Goal: Task Accomplishment & Management: Manage account settings

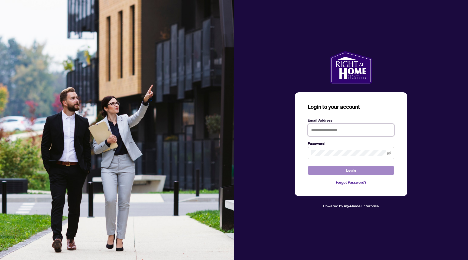
type input "**********"
click at [352, 171] on span "Login" at bounding box center [351, 170] width 10 height 9
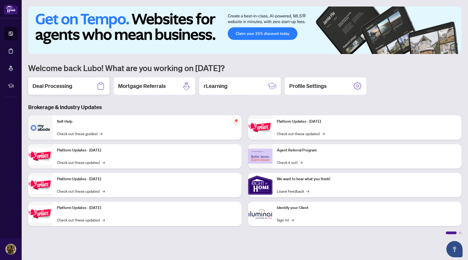
click at [92, 85] on div "Deal Processing" at bounding box center [68, 85] width 81 height 17
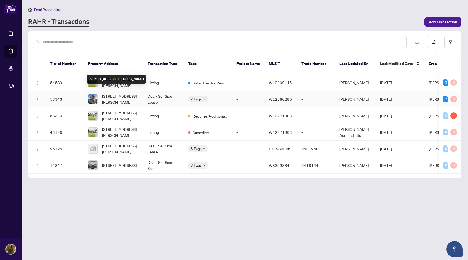
click at [121, 96] on span "[STREET_ADDRESS][PERSON_NAME]" at bounding box center [120, 99] width 37 height 12
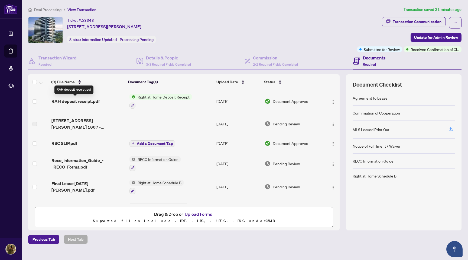
click at [76, 101] on span "RAH deposit receipt.pdf" at bounding box center [75, 101] width 48 height 7
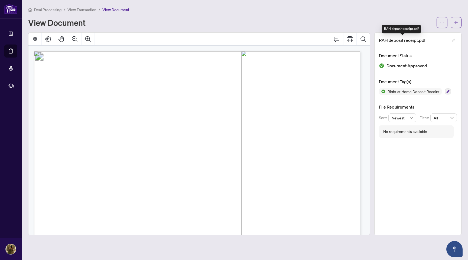
click at [402, 40] on span "RAH deposit receipt.pdf" at bounding box center [402, 40] width 47 height 7
click at [350, 39] on icon "Print" at bounding box center [350, 39] width 7 height 6
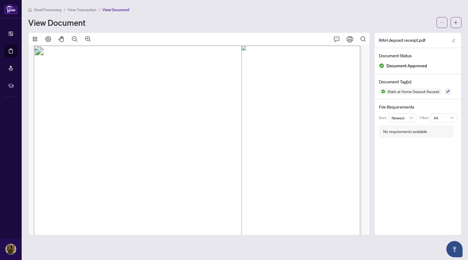
scroll to position [9, 0]
click at [421, 40] on span "RAH deposit receipt.pdf" at bounding box center [402, 40] width 47 height 7
click at [454, 40] on icon "edit" at bounding box center [454, 41] width 4 height 4
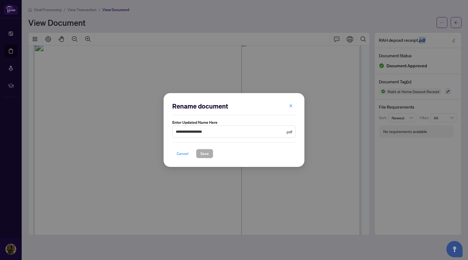
click at [182, 155] on span "Cancel" at bounding box center [183, 153] width 12 height 9
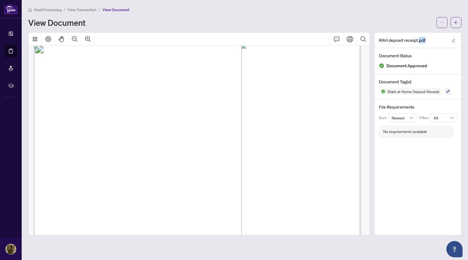
scroll to position [0, 0]
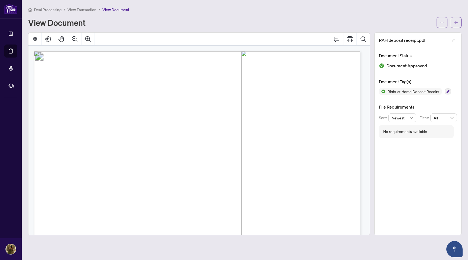
click at [111, 10] on span "View Document" at bounding box center [115, 9] width 27 height 5
click at [112, 9] on span "View Document" at bounding box center [115, 9] width 27 height 5
click at [457, 21] on icon "arrow-left" at bounding box center [456, 23] width 4 height 4
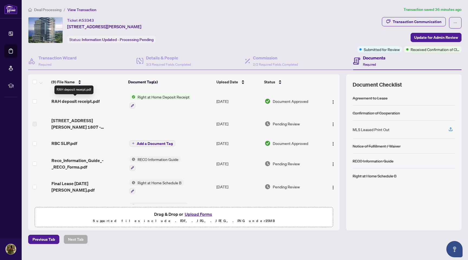
click at [80, 100] on span "RAH deposit receipt.pdf" at bounding box center [75, 101] width 48 height 7
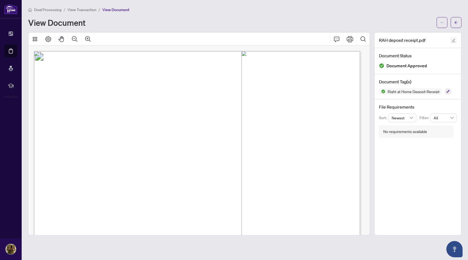
click at [454, 39] on icon "edit" at bounding box center [454, 40] width 4 height 4
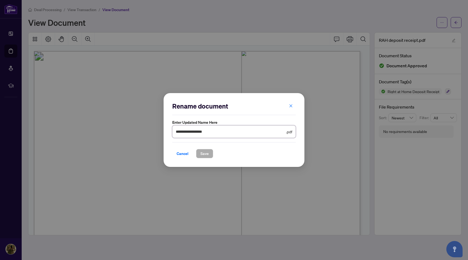
click at [225, 133] on input "**********" at bounding box center [230, 131] width 109 height 6
click at [183, 153] on span "Cancel" at bounding box center [183, 153] width 12 height 9
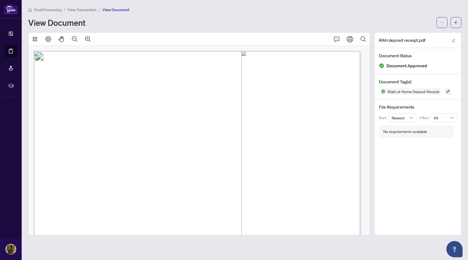
click at [83, 9] on span "View Transaction" at bounding box center [81, 9] width 29 height 5
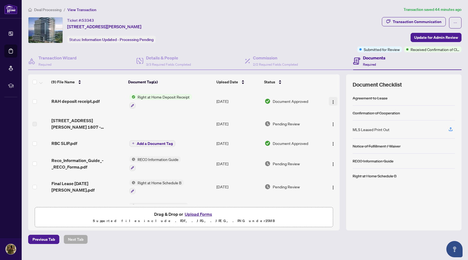
click at [333, 100] on img "button" at bounding box center [333, 102] width 4 height 4
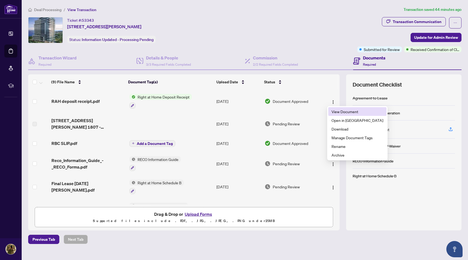
click at [341, 111] on span "View Document" at bounding box center [358, 111] width 52 height 6
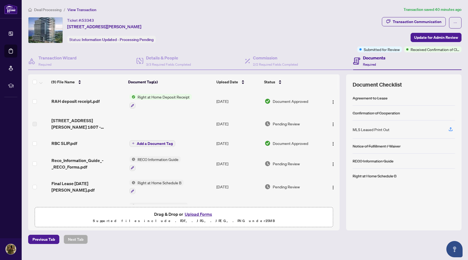
click at [194, 214] on button "Upload Forms" at bounding box center [198, 213] width 31 height 7
click at [373, 58] on h4 "Documents" at bounding box center [374, 57] width 22 height 7
click at [386, 49] on span "Submitted for Review" at bounding box center [382, 49] width 36 height 6
click at [376, 59] on h4 "Documents" at bounding box center [374, 57] width 22 height 7
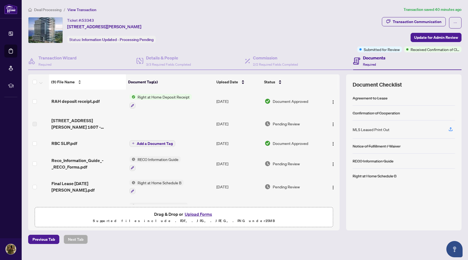
click at [79, 82] on div "(9) File Name" at bounding box center [87, 82] width 73 height 6
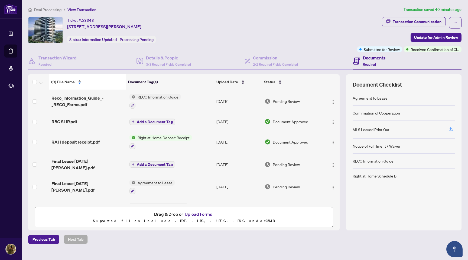
click at [79, 79] on div "(9) File Name" at bounding box center [87, 82] width 73 height 6
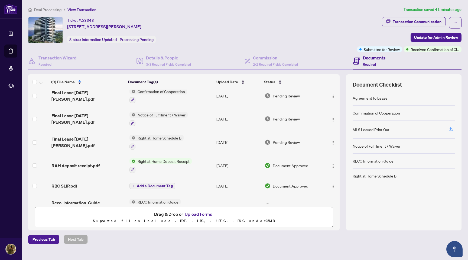
scroll to position [80, 0]
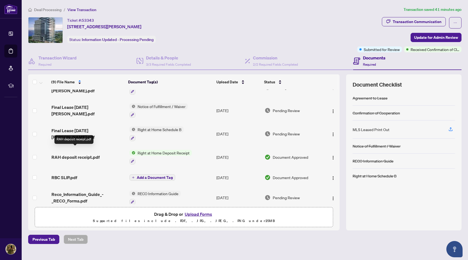
click at [78, 154] on span "RAH deposit receipt.pdf" at bounding box center [75, 157] width 48 height 7
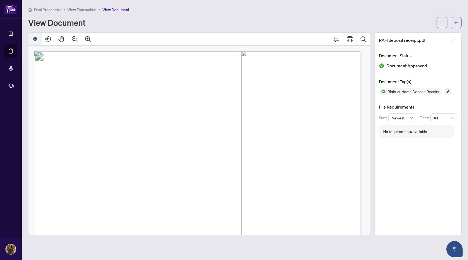
click at [35, 37] on icon "Thumbnails" at bounding box center [35, 39] width 7 height 7
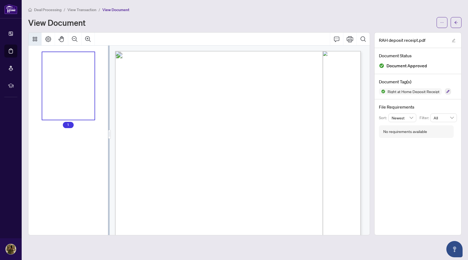
click at [448, 90] on icon "button" at bounding box center [448, 91] width 3 height 3
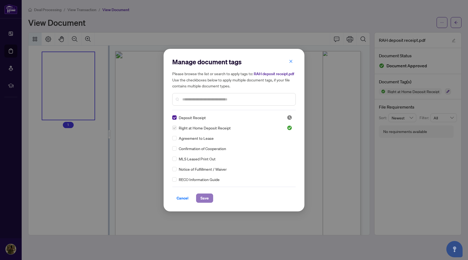
click at [206, 200] on span "Save" at bounding box center [205, 197] width 8 height 9
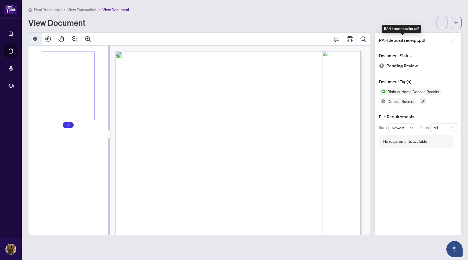
click at [408, 42] on span "RAH deposit receipt.pdf" at bounding box center [402, 40] width 47 height 7
click at [453, 41] on icon "edit" at bounding box center [454, 41] width 4 height 4
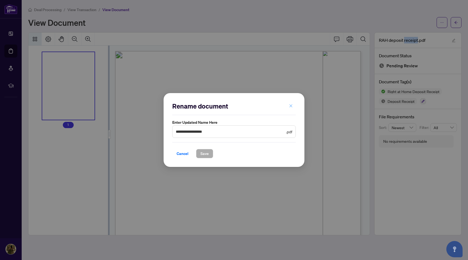
click at [291, 106] on icon "close" at bounding box center [291, 106] width 4 height 4
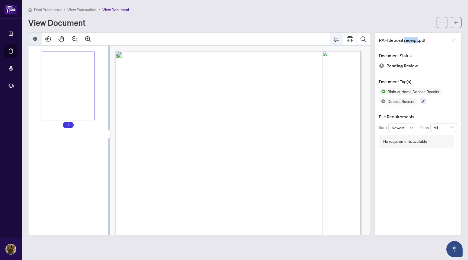
click at [338, 38] on icon "Comment" at bounding box center [337, 39] width 7 height 7
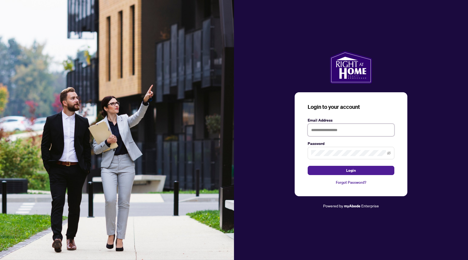
type input "**********"
click at [349, 169] on span "Login" at bounding box center [351, 170] width 10 height 9
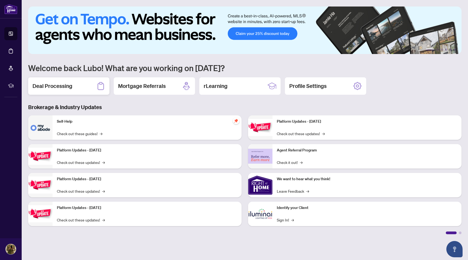
click at [62, 86] on h2 "Deal Processing" at bounding box center [53, 86] width 40 height 8
